Goal: Task Accomplishment & Management: Manage account settings

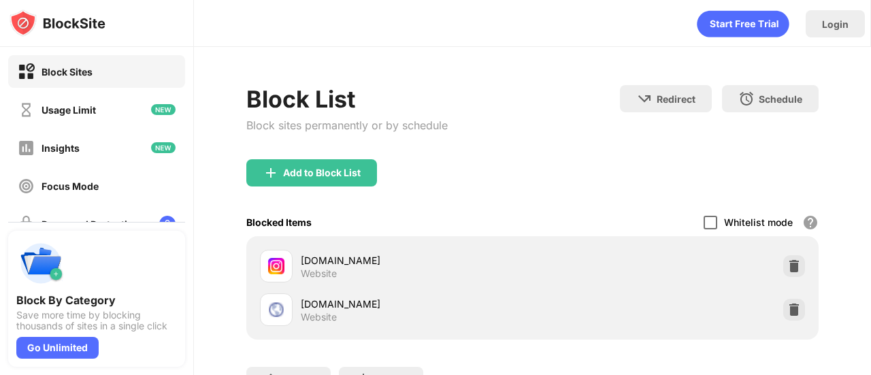
click at [704, 216] on div at bounding box center [711, 223] width 14 height 14
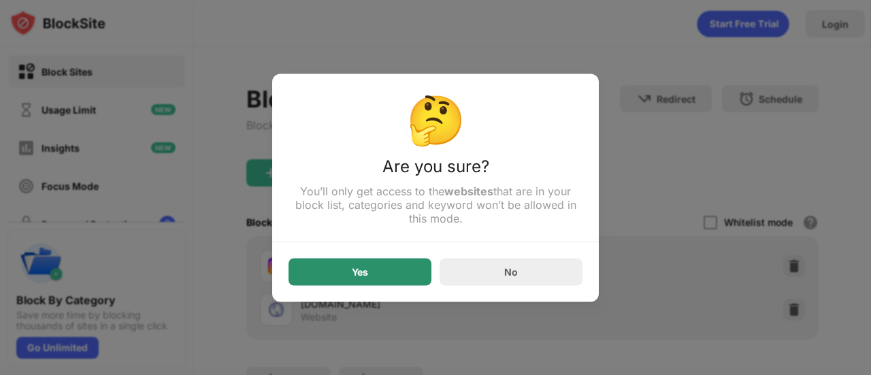
click at [361, 274] on div "Yes" at bounding box center [360, 271] width 16 height 11
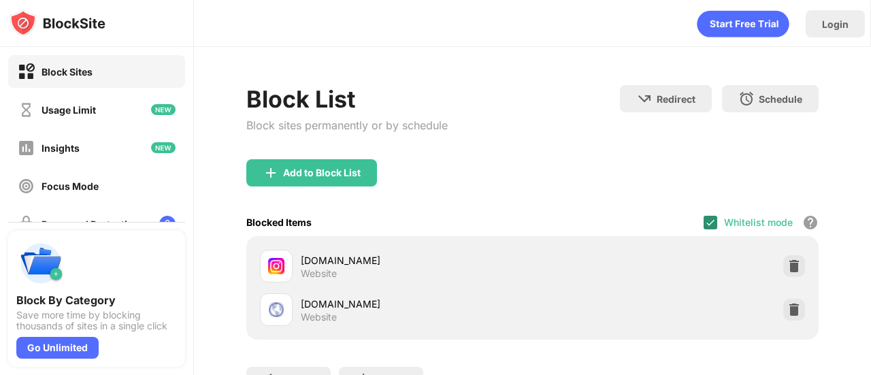
click at [706, 220] on img at bounding box center [710, 222] width 11 height 11
